Goal: Navigation & Orientation: Find specific page/section

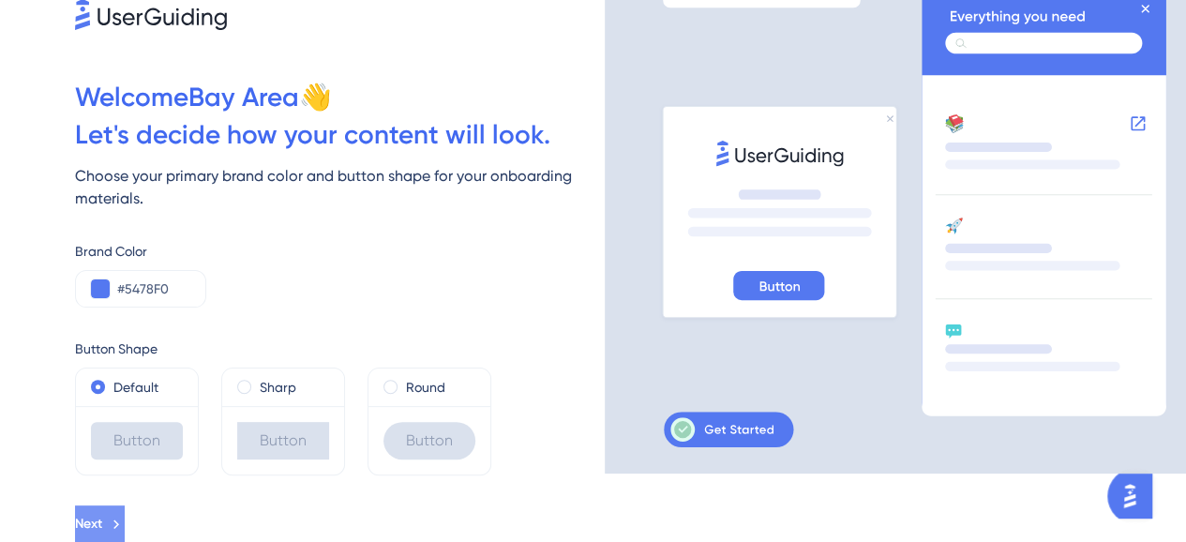
click at [125, 528] on icon at bounding box center [116, 524] width 17 height 17
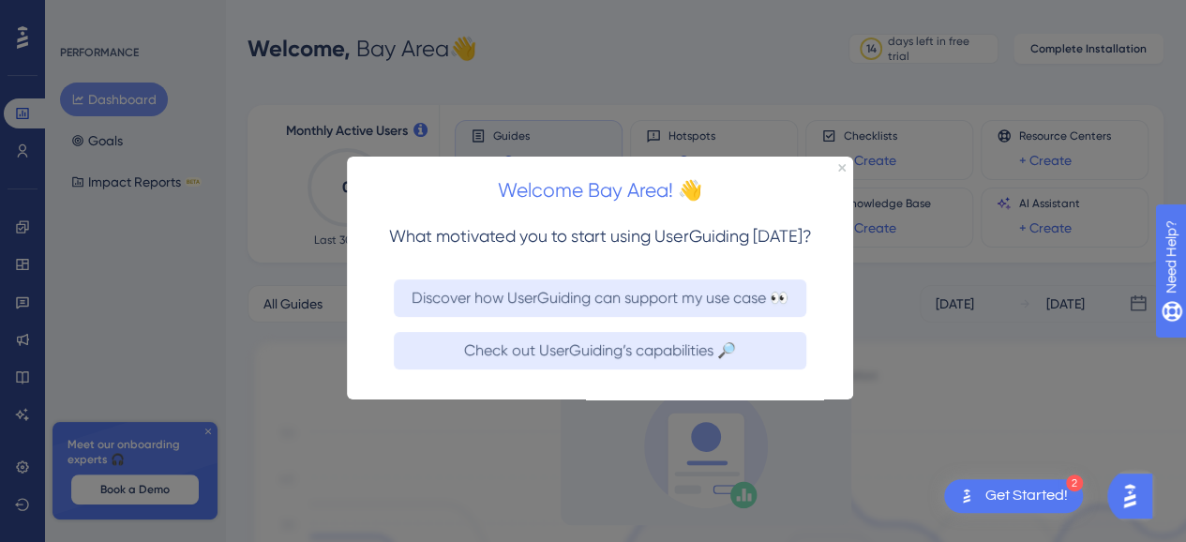
click at [842, 162] on div "Welcome Bay Area! 👋" at bounding box center [600, 186] width 506 height 58
click at [843, 166] on icon "Close Preview" at bounding box center [842, 168] width 8 height 8
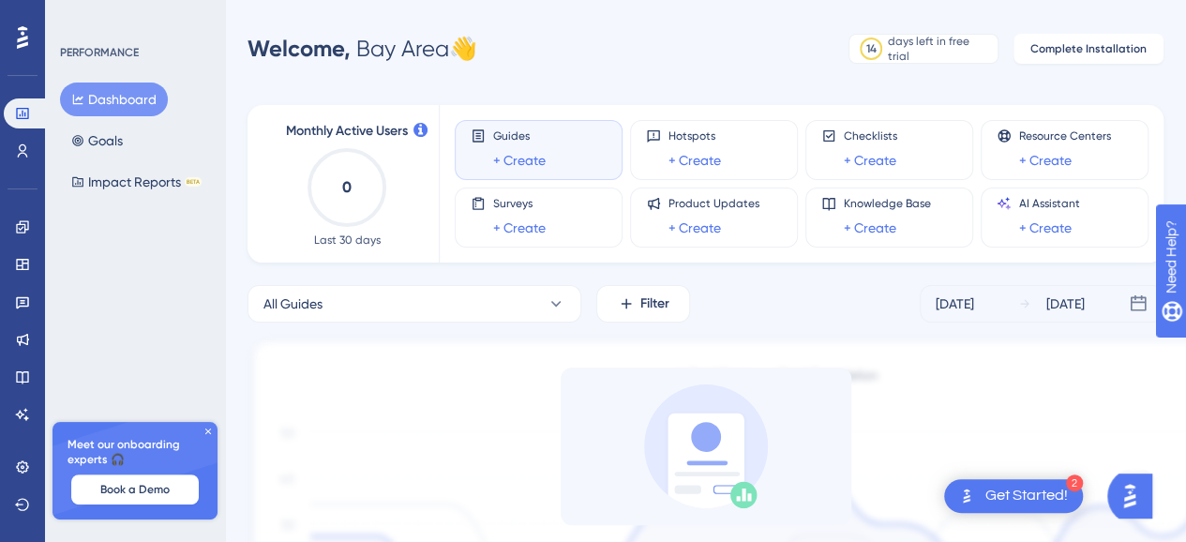
click at [208, 432] on icon at bounding box center [208, 431] width 11 height 11
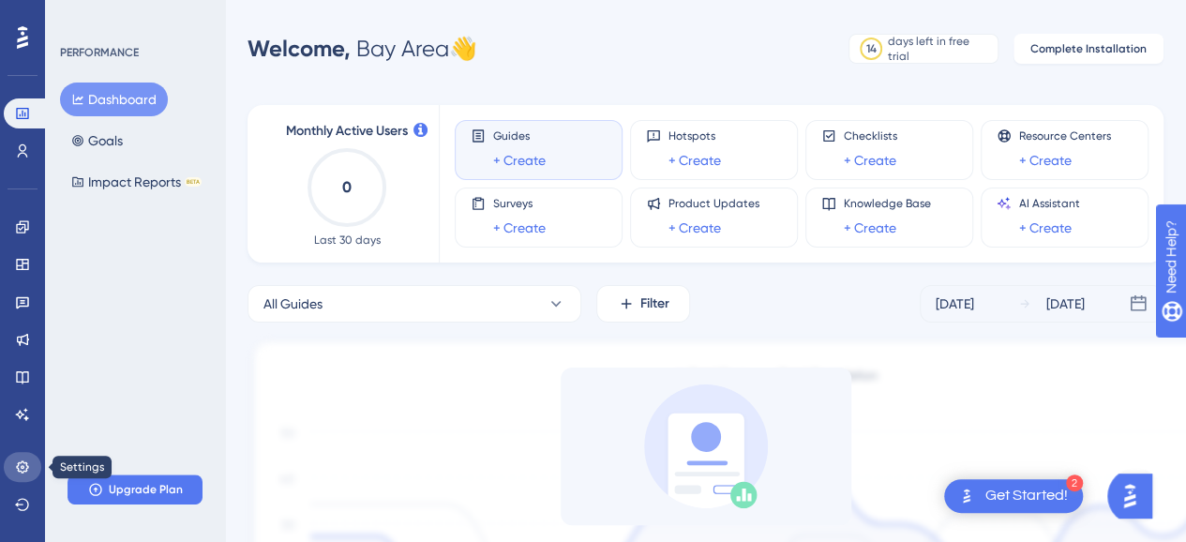
click at [18, 473] on icon at bounding box center [22, 466] width 15 height 15
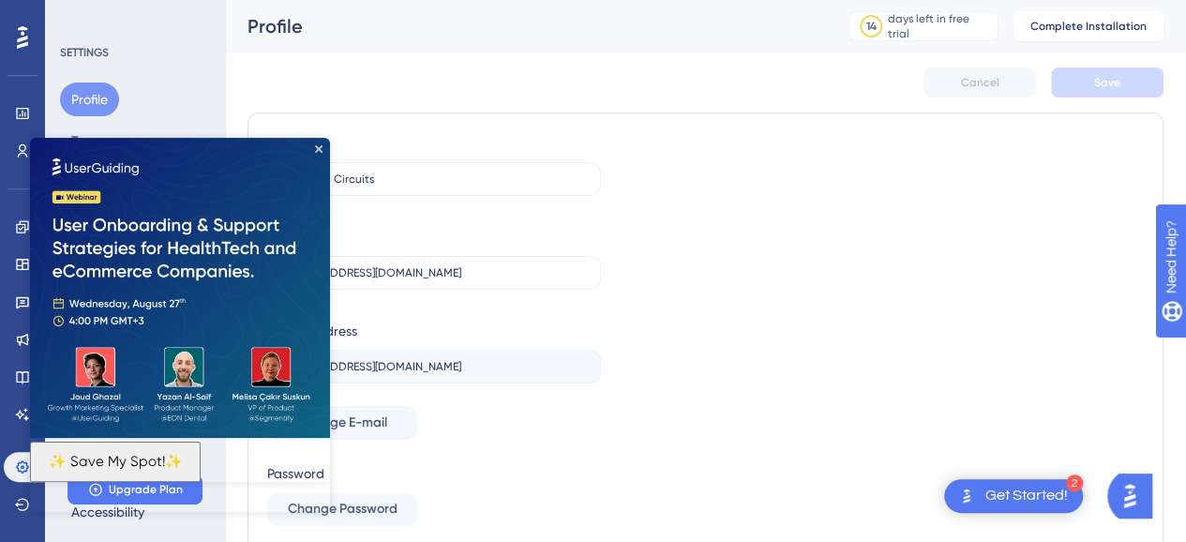
click at [325, 149] on img at bounding box center [180, 288] width 300 height 300
click at [319, 148] on icon "Close Preview" at bounding box center [319, 149] width 8 height 8
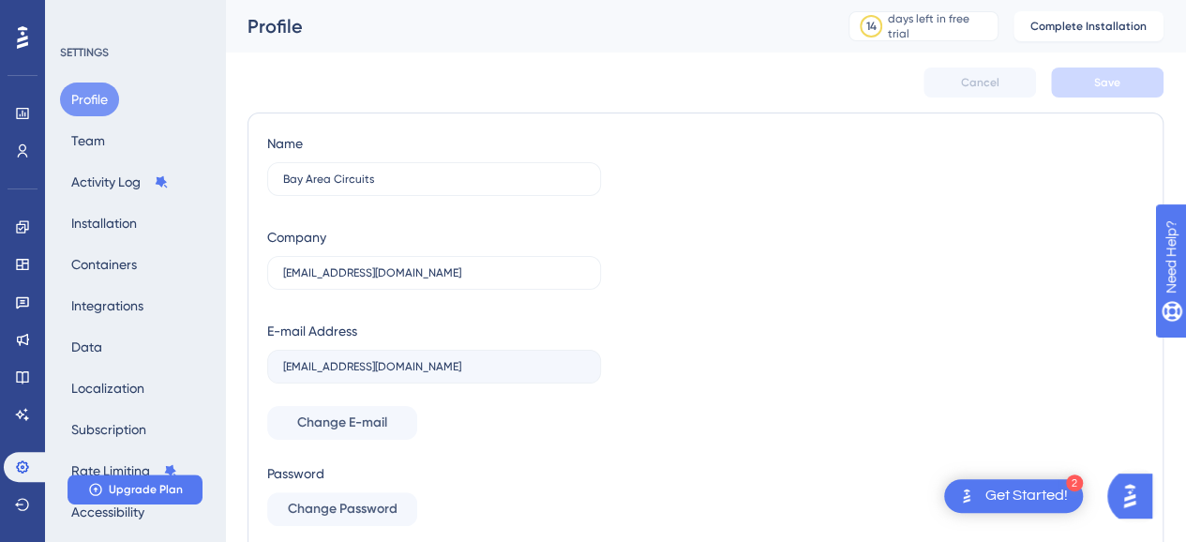
click at [83, 99] on button "Profile" at bounding box center [89, 100] width 59 height 34
